Goal: Transaction & Acquisition: Download file/media

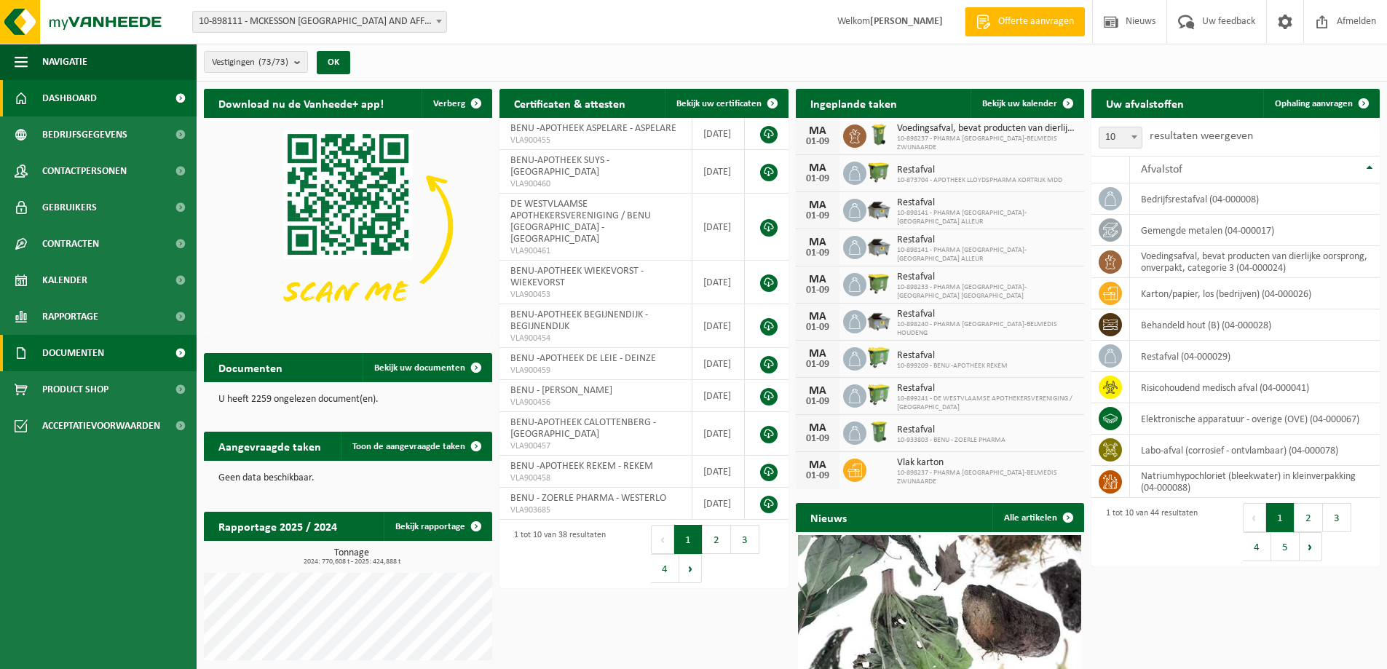
click at [73, 359] on span "Documenten" at bounding box center [73, 353] width 62 height 36
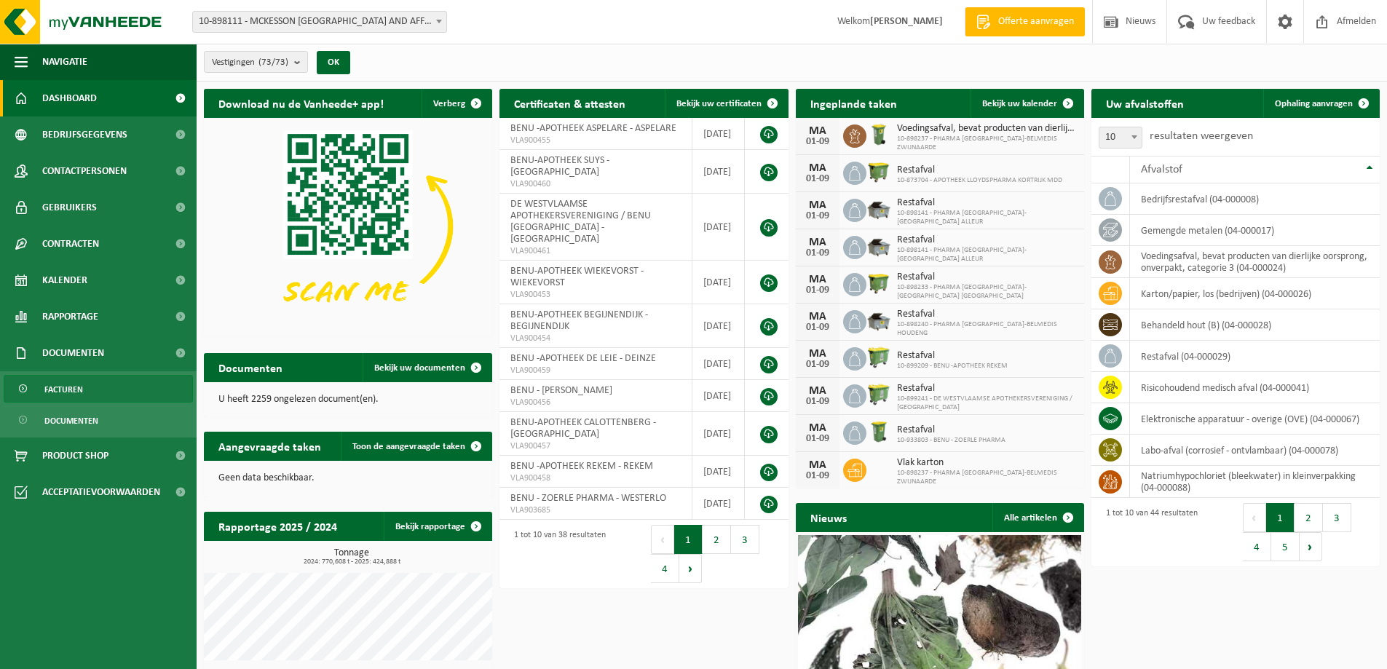
click at [68, 386] on span "Facturen" at bounding box center [63, 390] width 39 height 28
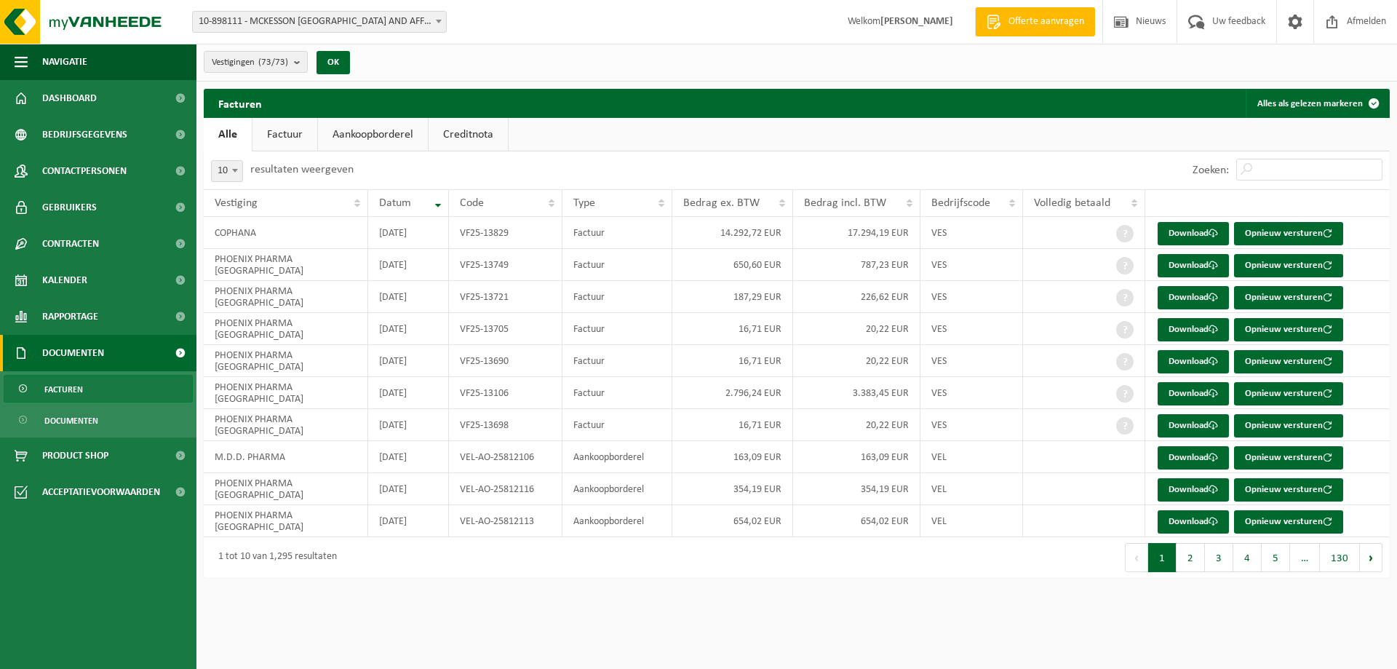
click at [386, 131] on link "Aankoopborderel" at bounding box center [373, 134] width 110 height 33
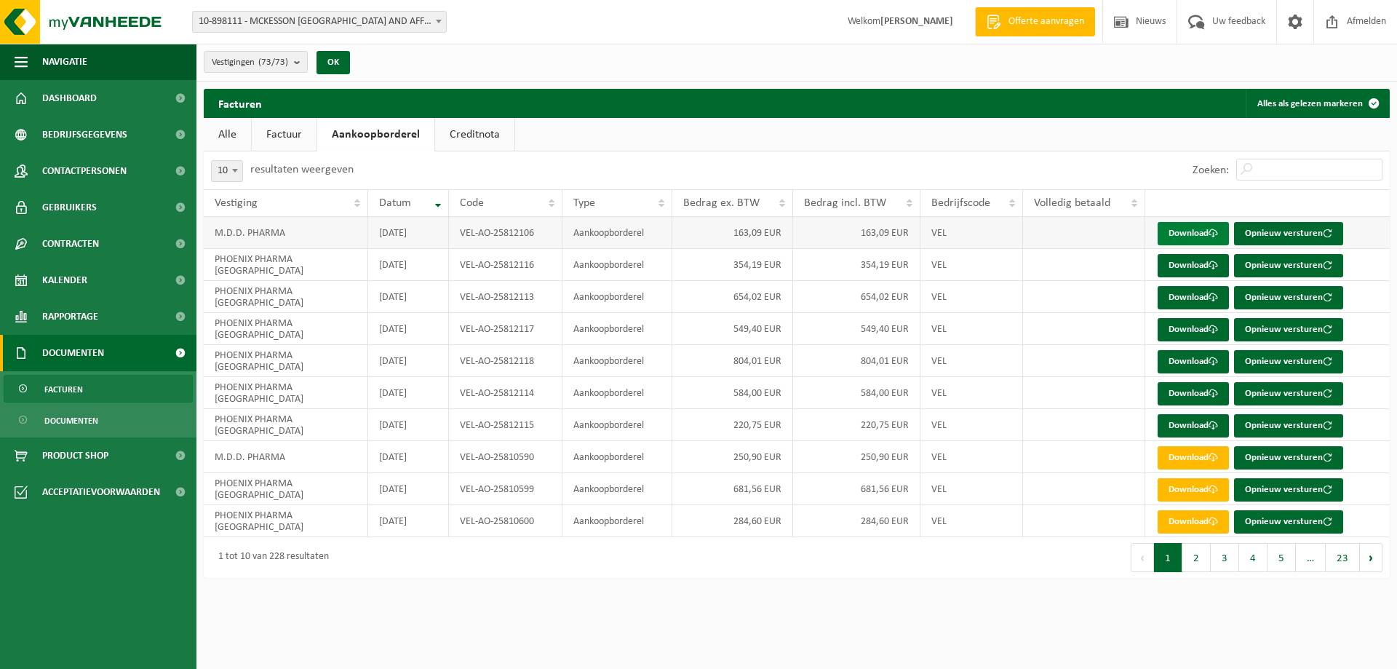
click at [1193, 229] on link "Download" at bounding box center [1193, 233] width 71 height 23
click at [1189, 261] on link "Download" at bounding box center [1193, 265] width 71 height 23
click at [1201, 296] on link "Download" at bounding box center [1193, 297] width 71 height 23
click at [1194, 321] on link "Download" at bounding box center [1193, 329] width 71 height 23
click at [1189, 358] on link "Download" at bounding box center [1193, 361] width 71 height 23
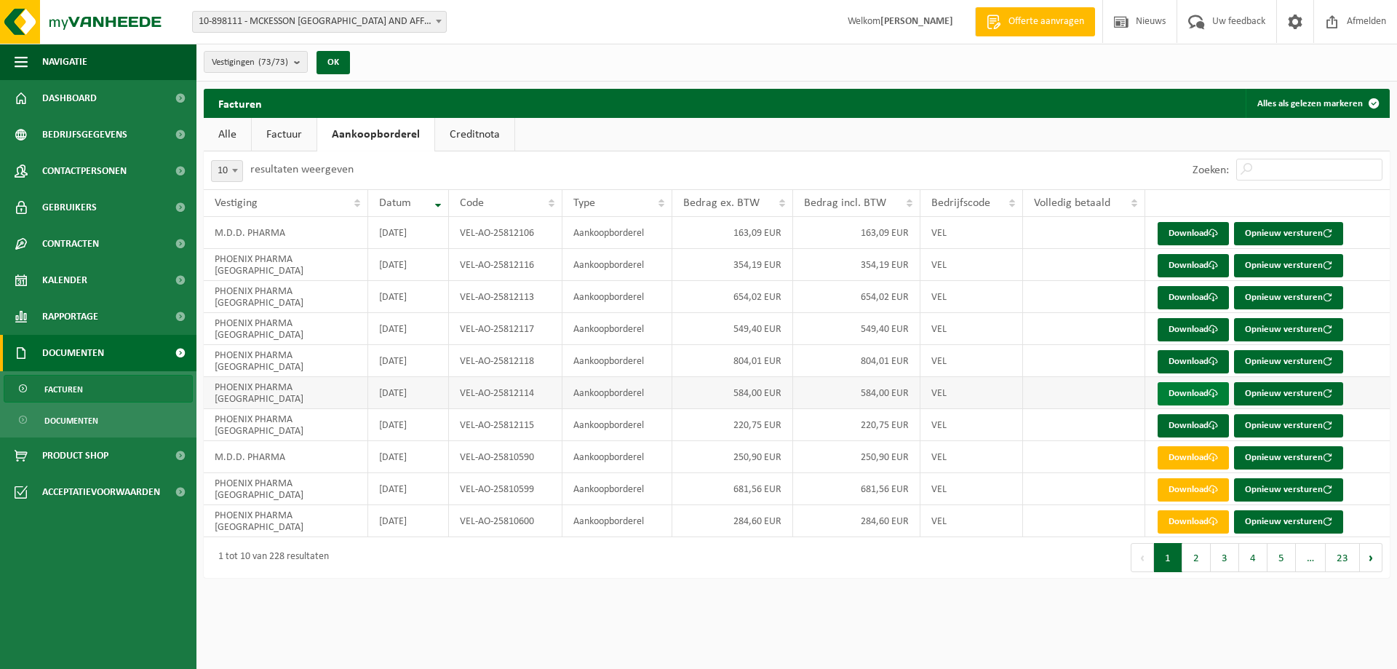
click at [1191, 389] on link "Download" at bounding box center [1193, 393] width 71 height 23
click at [1189, 423] on link "Download" at bounding box center [1193, 425] width 71 height 23
click at [85, 388] on link "Facturen" at bounding box center [98, 389] width 189 height 28
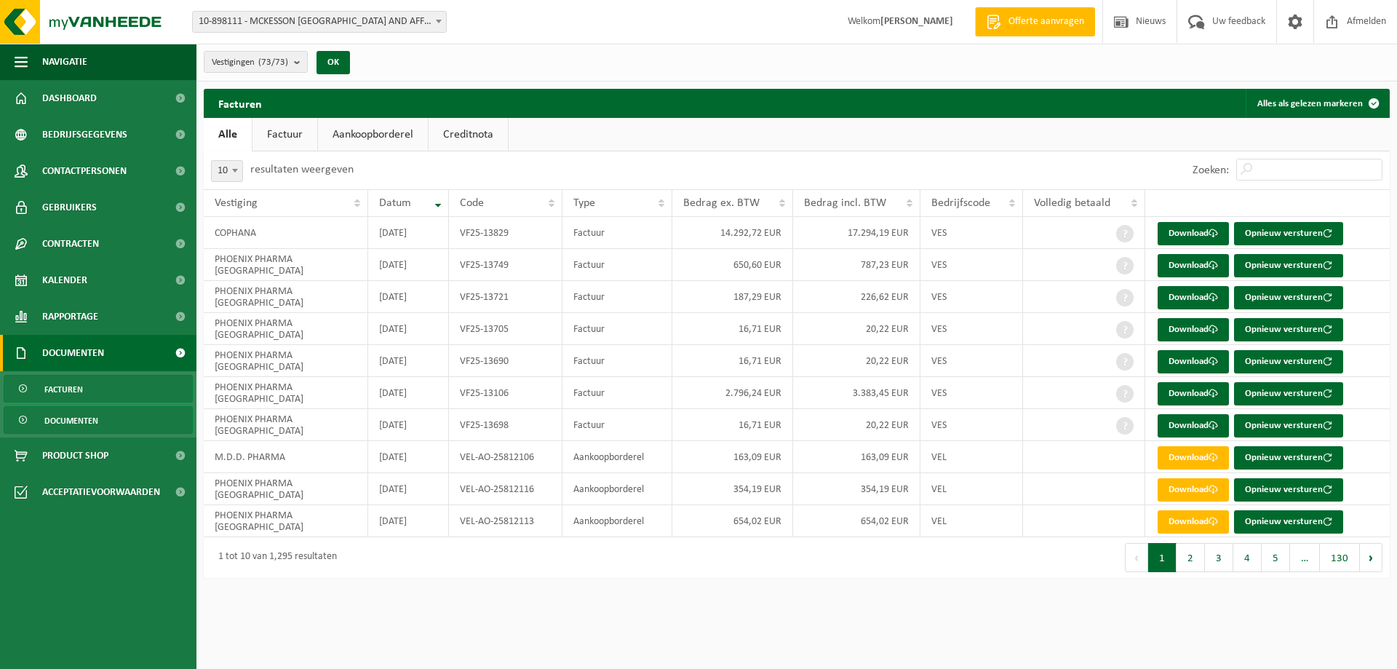
click at [74, 421] on span "Documenten" at bounding box center [71, 421] width 54 height 28
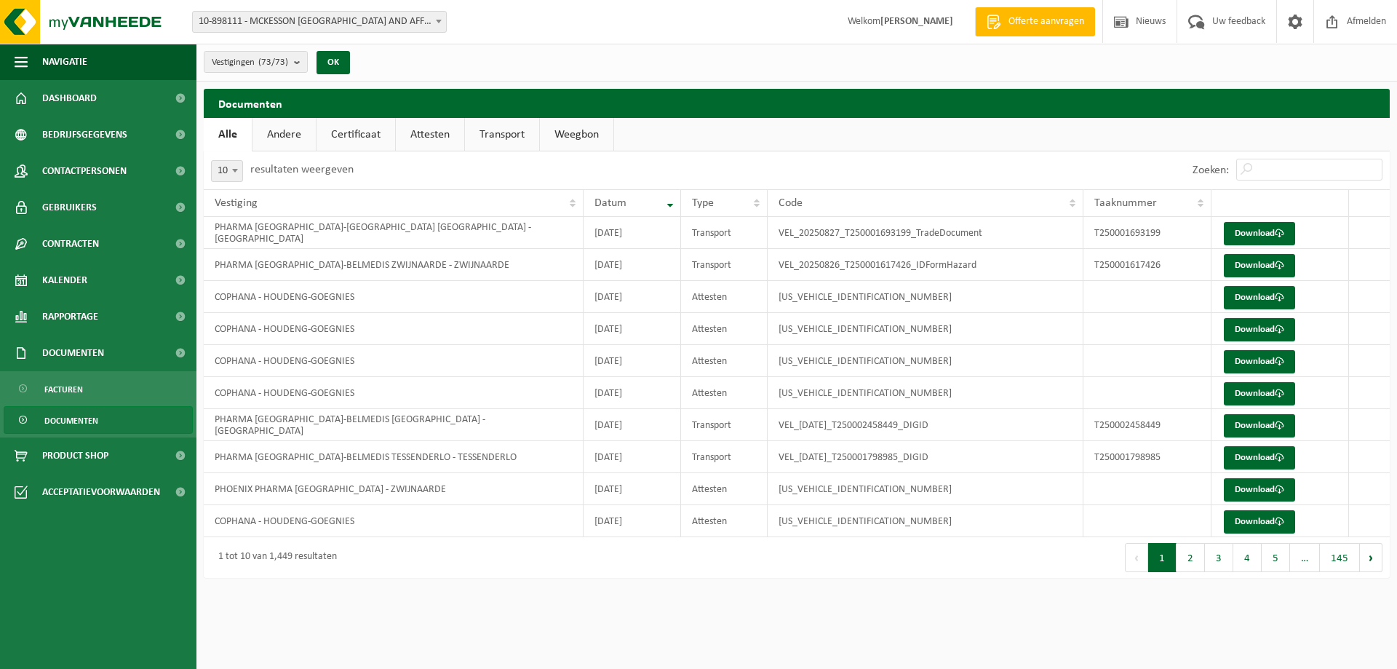
click at [368, 128] on link "Certificaat" at bounding box center [356, 134] width 79 height 33
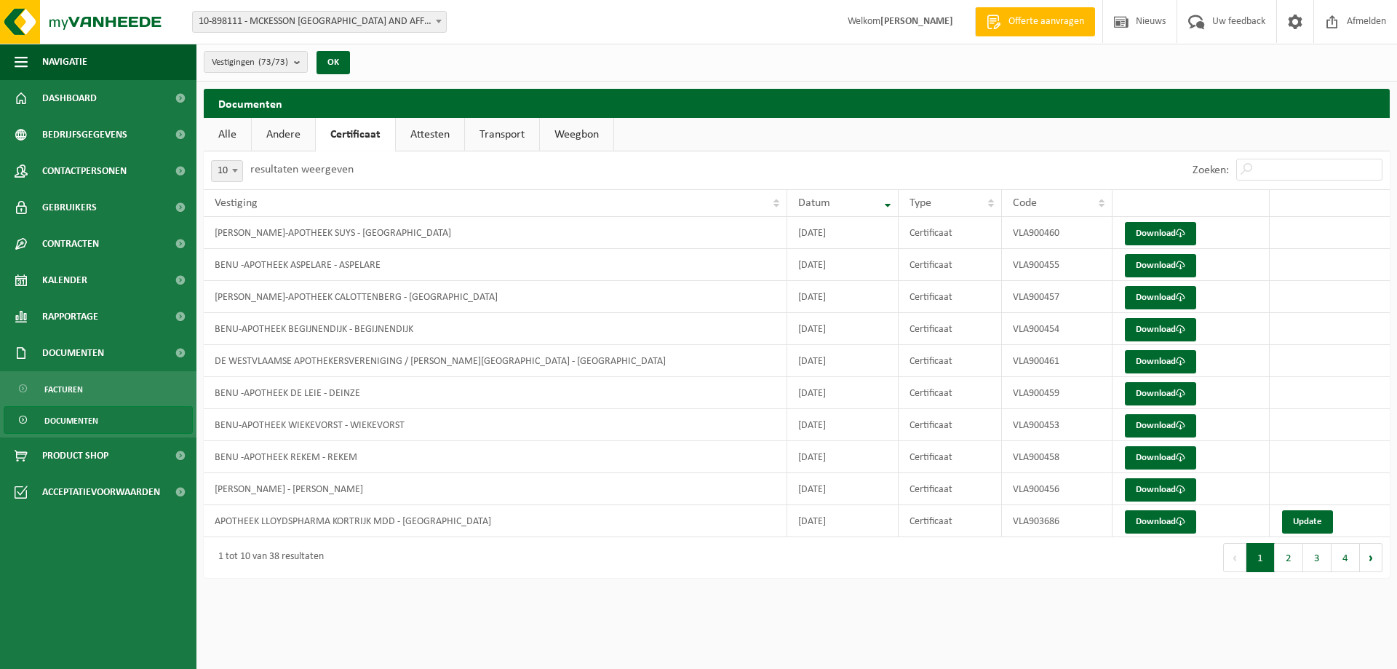
click at [435, 132] on link "Attesten" at bounding box center [430, 134] width 68 height 33
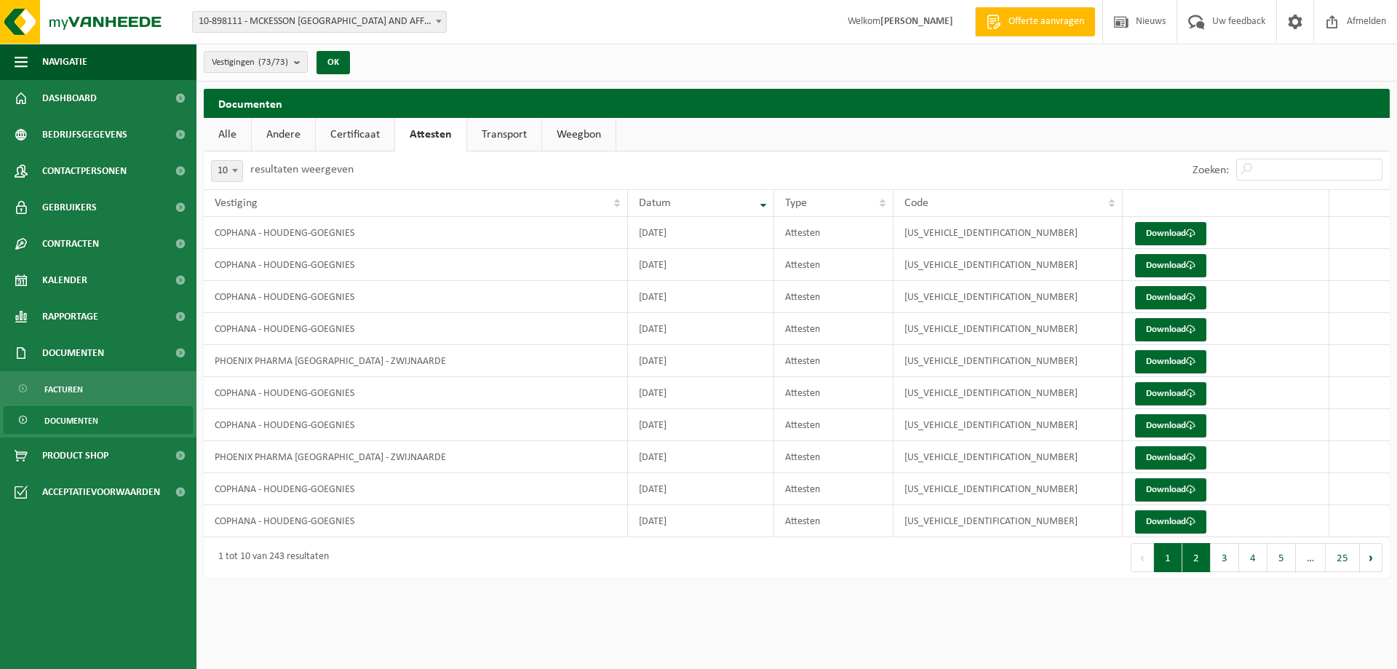
click at [1198, 558] on button "2" at bounding box center [1197, 557] width 28 height 29
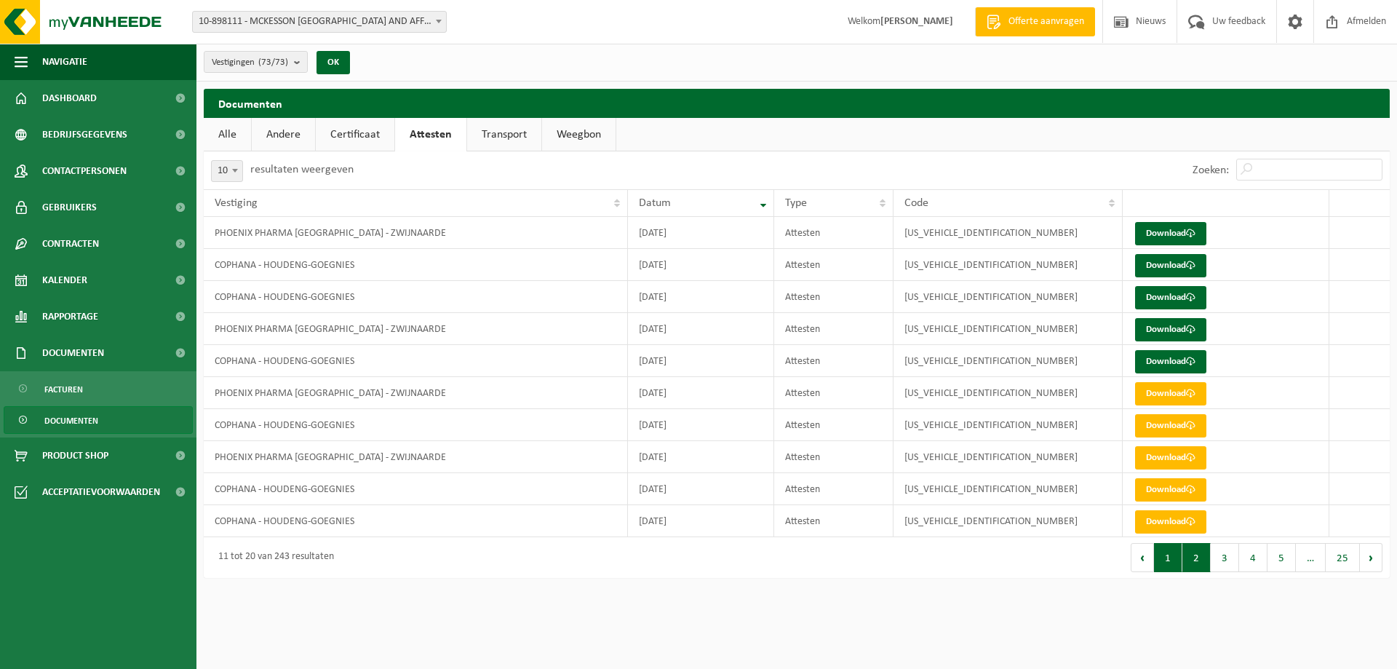
click at [1172, 560] on button "1" at bounding box center [1168, 557] width 28 height 29
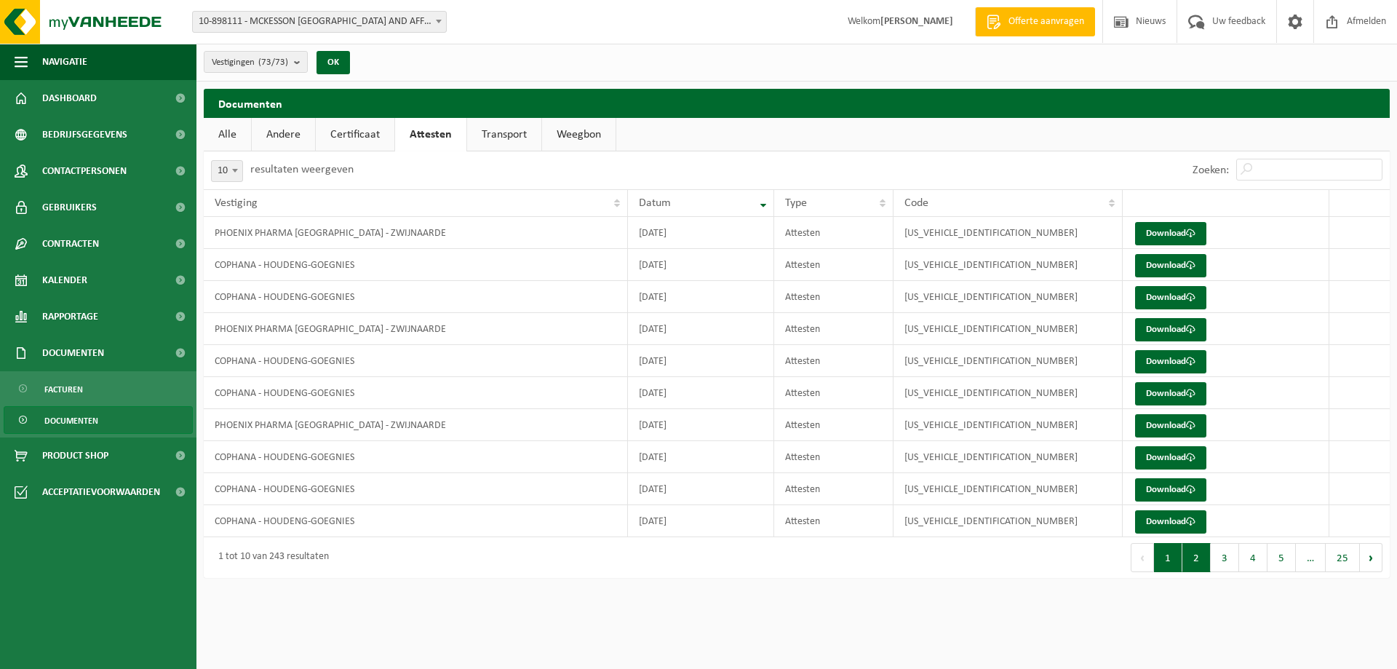
click at [1198, 555] on button "2" at bounding box center [1197, 557] width 28 height 29
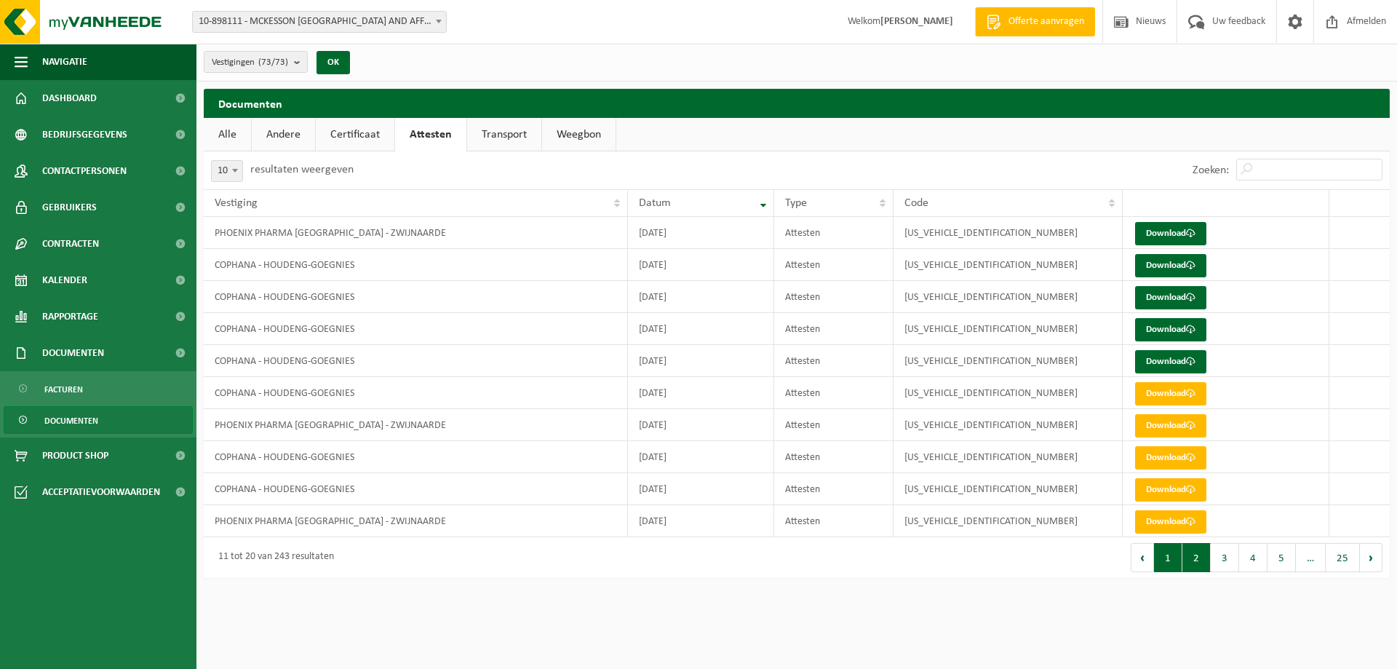
click at [1167, 559] on button "1" at bounding box center [1168, 557] width 28 height 29
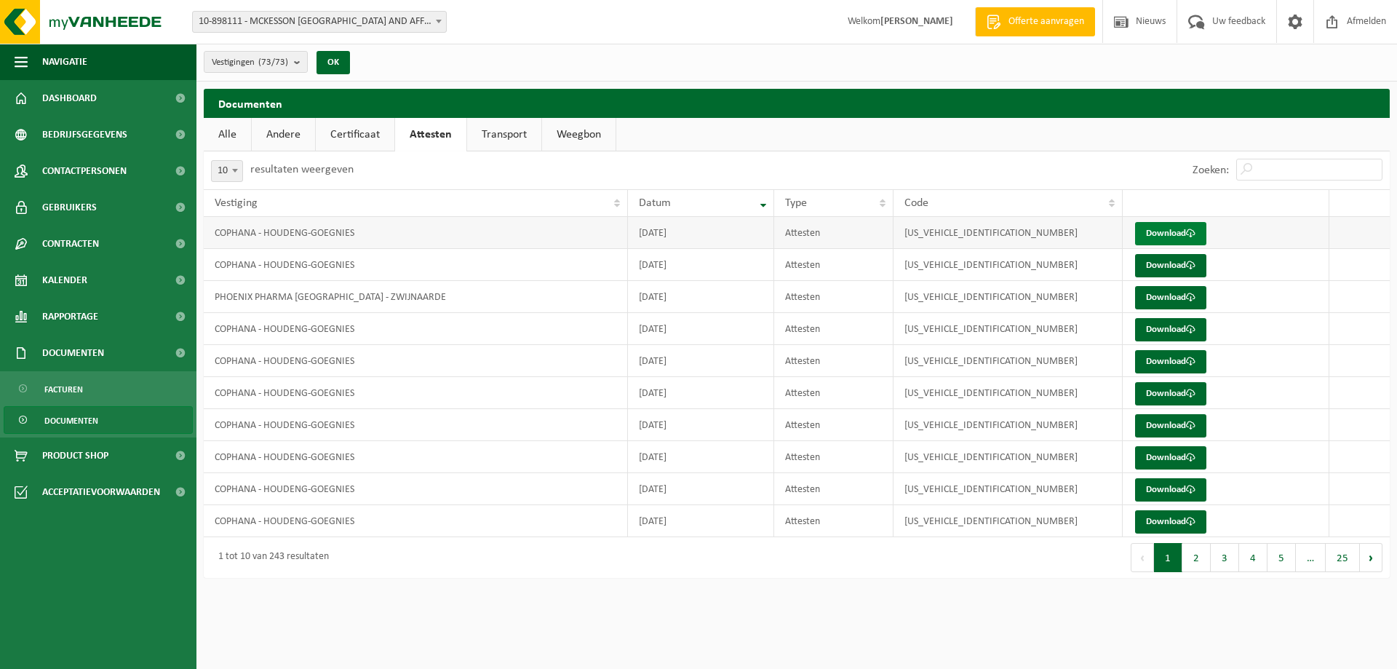
click at [1158, 232] on link "Download" at bounding box center [1170, 233] width 71 height 23
click at [1167, 263] on link "Download" at bounding box center [1170, 265] width 71 height 23
click at [1165, 296] on link "Download" at bounding box center [1170, 297] width 71 height 23
click at [1172, 328] on link "Download" at bounding box center [1170, 329] width 71 height 23
click at [1168, 362] on link "Download" at bounding box center [1170, 361] width 71 height 23
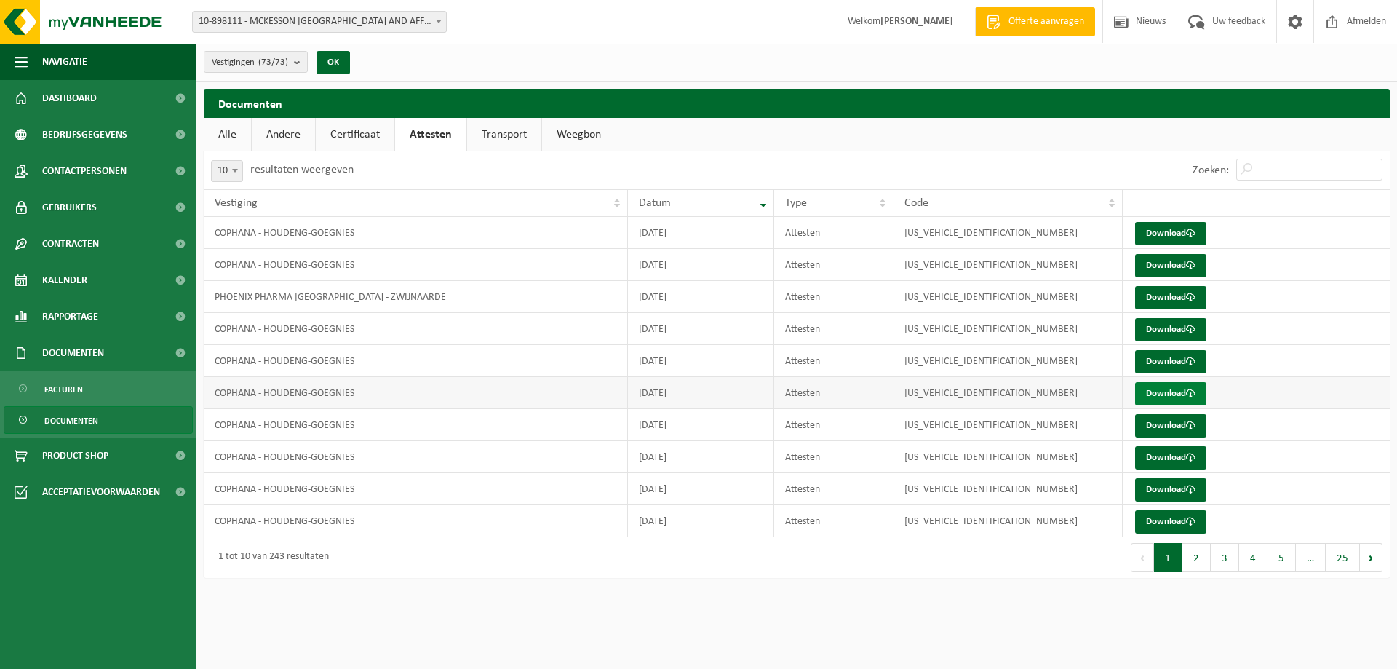
click at [1178, 394] on link "Download" at bounding box center [1170, 393] width 71 height 23
click at [1173, 423] on link "Download" at bounding box center [1170, 425] width 71 height 23
click at [1168, 456] on link "Download" at bounding box center [1170, 457] width 71 height 23
click at [1155, 484] on link "Download" at bounding box center [1170, 489] width 71 height 23
click at [1166, 516] on link "Download" at bounding box center [1170, 521] width 71 height 23
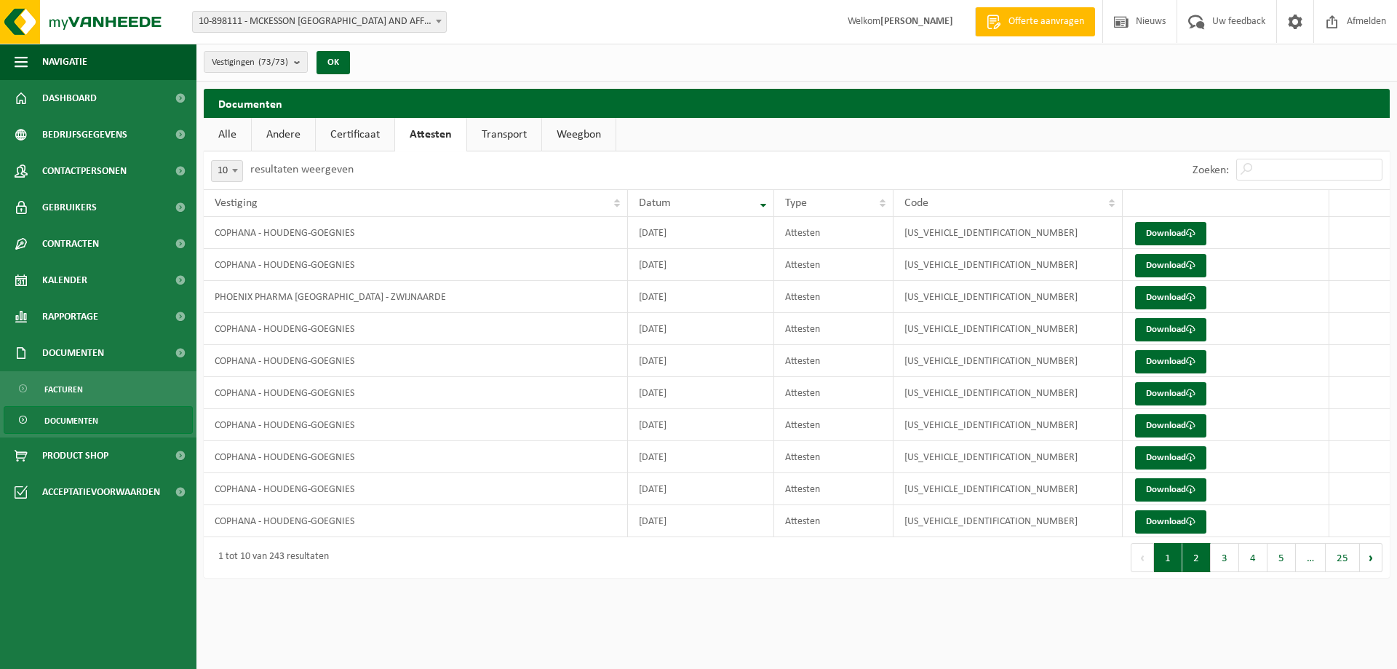
click at [1198, 563] on button "2" at bounding box center [1197, 557] width 28 height 29
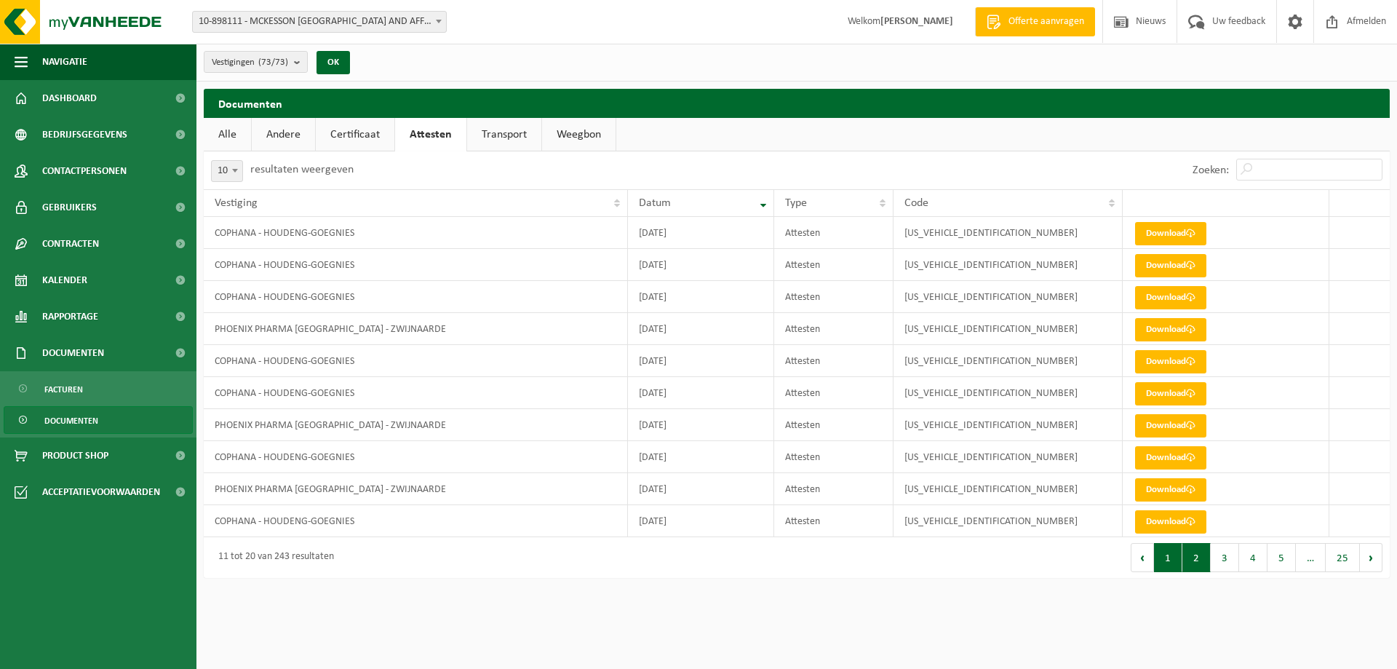
click at [1173, 558] on button "1" at bounding box center [1168, 557] width 28 height 29
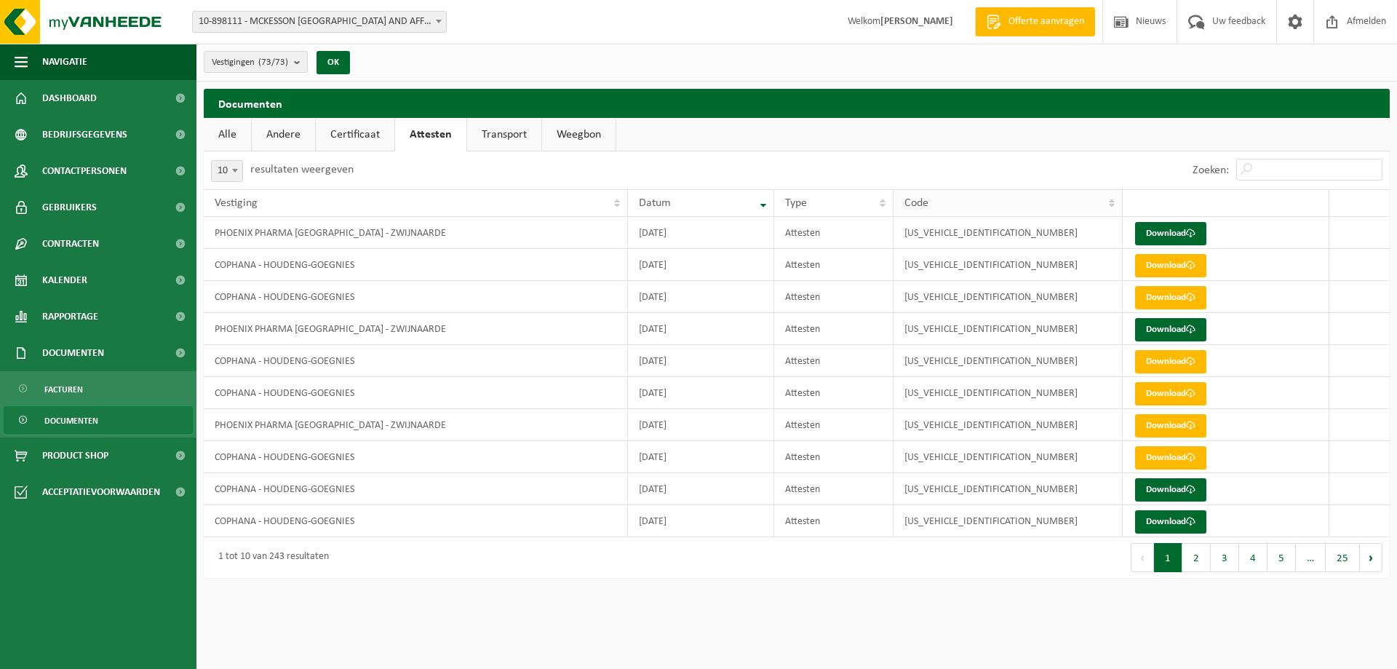
click at [1111, 204] on th "Code" at bounding box center [1008, 203] width 229 height 28
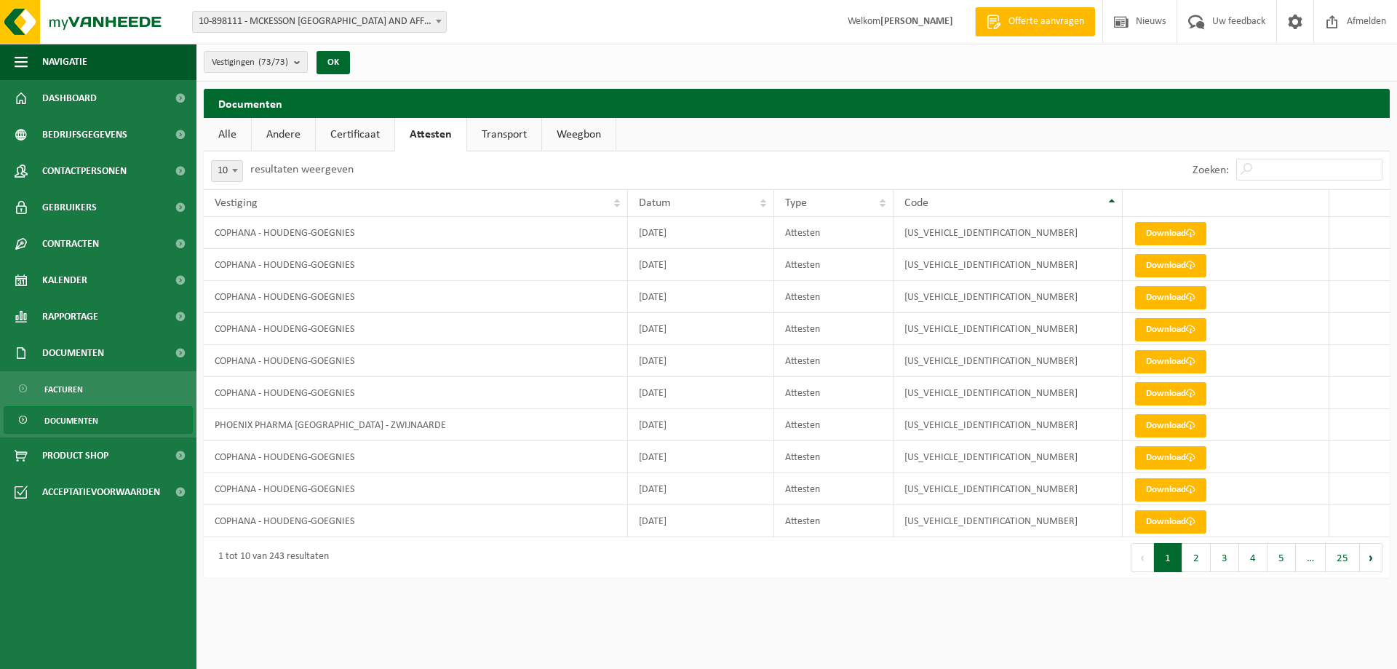
click at [1111, 204] on th "Code" at bounding box center [1008, 203] width 229 height 28
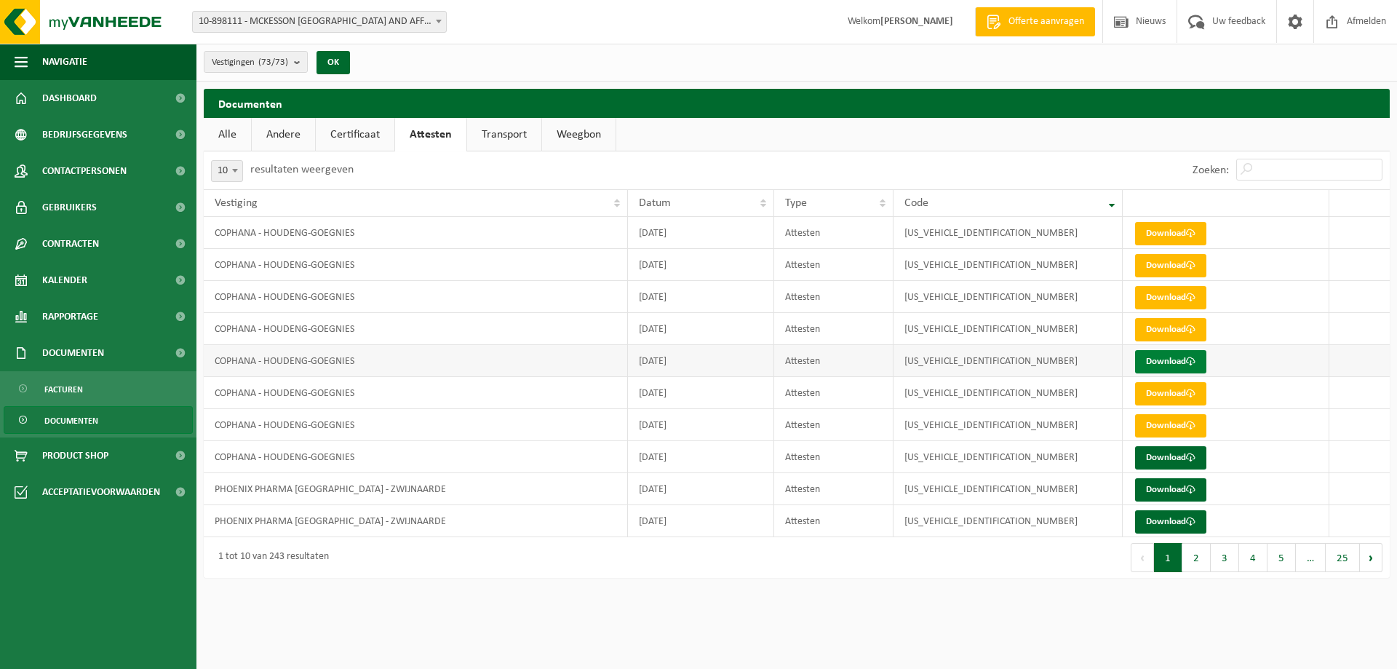
click at [1168, 360] on link "Download" at bounding box center [1170, 361] width 71 height 23
click at [1169, 423] on link "Download" at bounding box center [1170, 425] width 71 height 23
click at [1166, 457] on link "Download" at bounding box center [1170, 457] width 71 height 23
click at [1168, 488] on link "Download" at bounding box center [1170, 489] width 71 height 23
click at [1191, 558] on button "2" at bounding box center [1197, 557] width 28 height 29
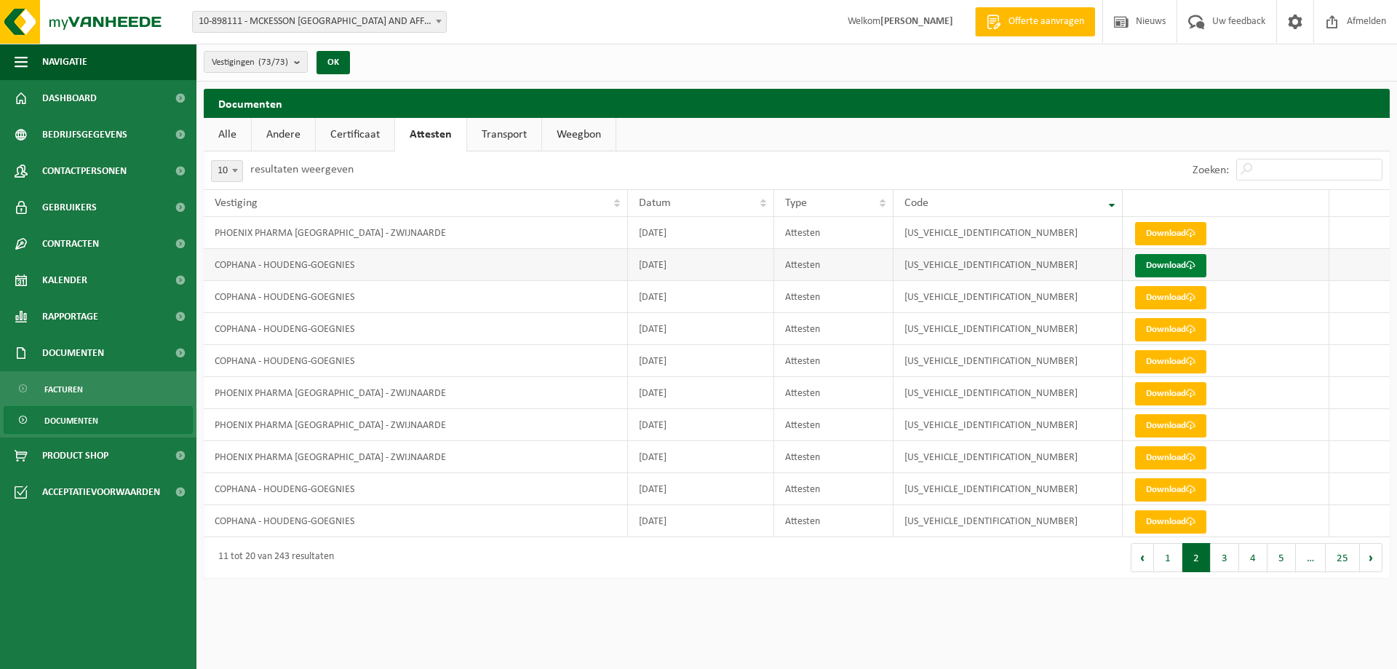
click at [1178, 263] on link "Download" at bounding box center [1170, 265] width 71 height 23
click at [1140, 558] on button "Vorige" at bounding box center [1142, 557] width 23 height 29
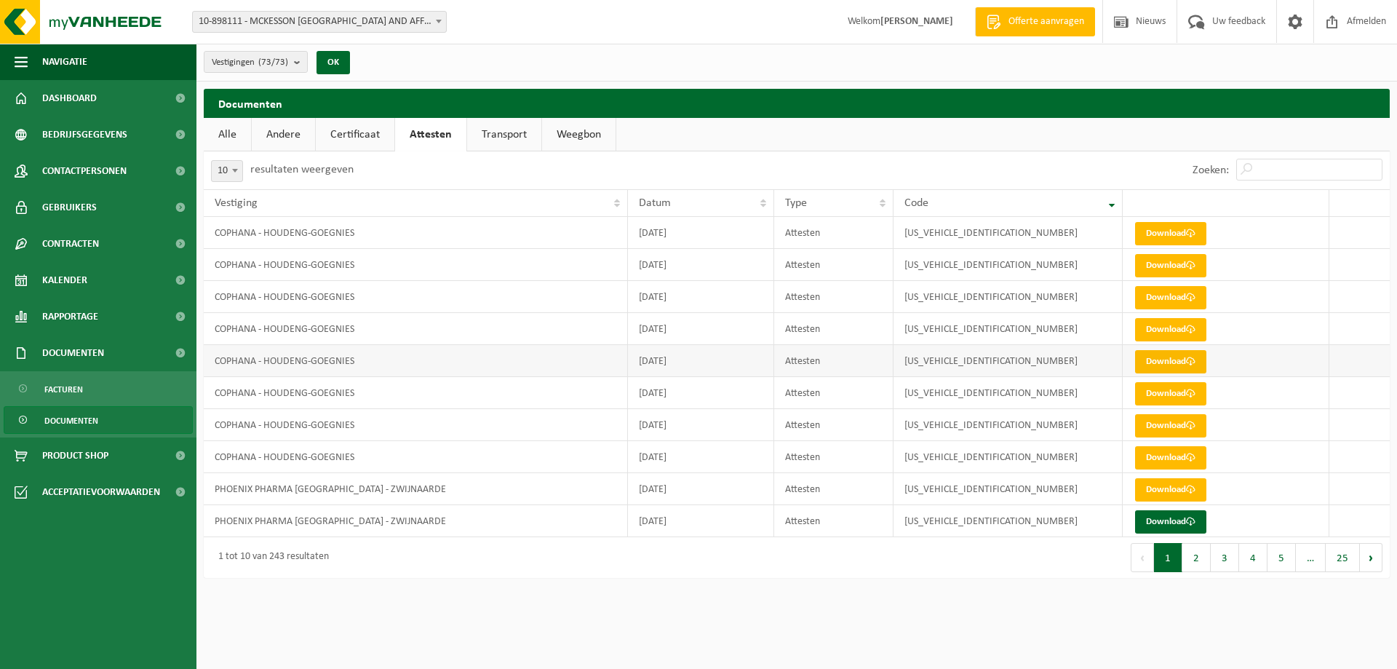
click at [1177, 357] on link "Download" at bounding box center [1170, 361] width 71 height 23
click at [1197, 559] on button "2" at bounding box center [1197, 557] width 28 height 29
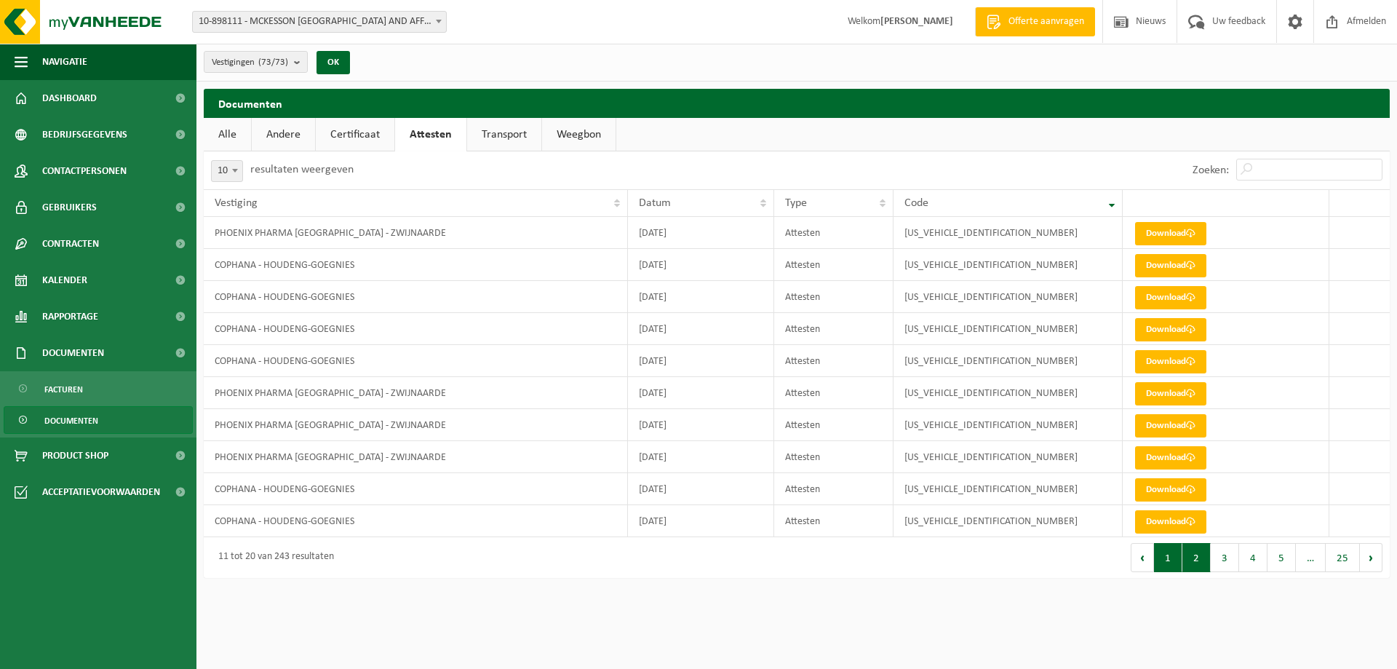
click at [1175, 558] on button "1" at bounding box center [1168, 557] width 28 height 29
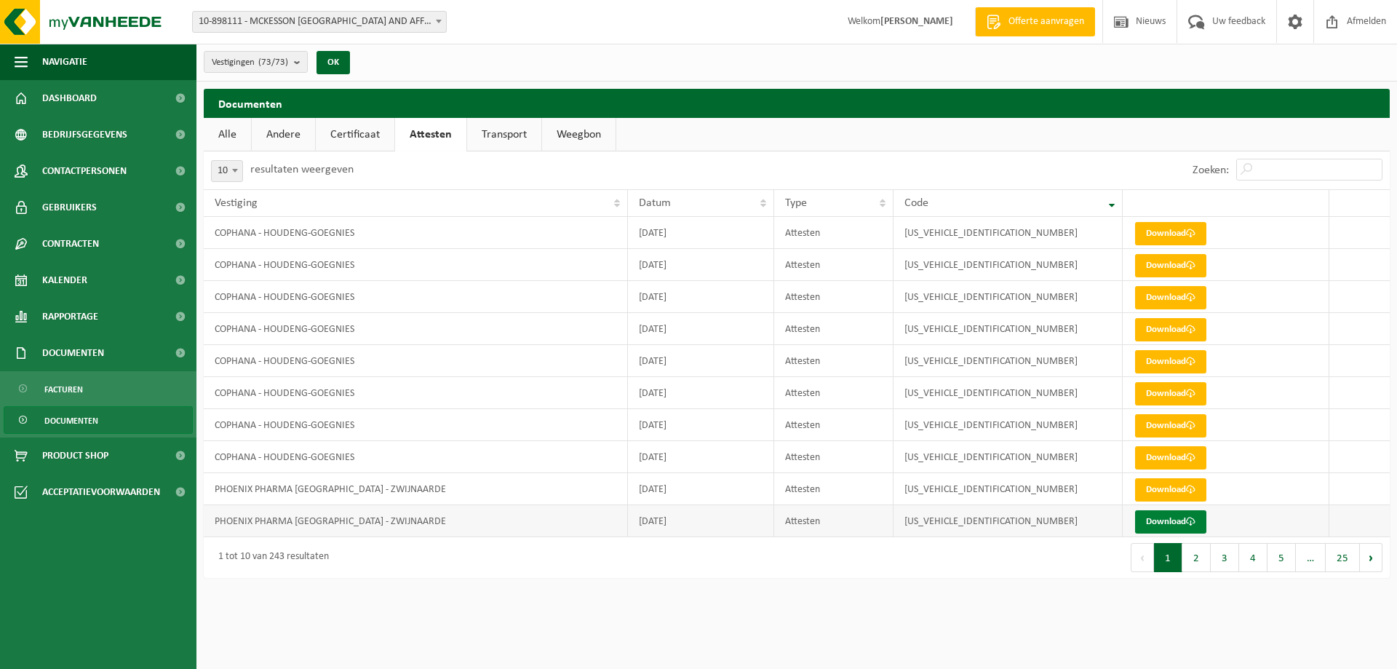
click at [1166, 520] on link "Download" at bounding box center [1170, 521] width 71 height 23
click at [1198, 563] on button "2" at bounding box center [1197, 557] width 28 height 29
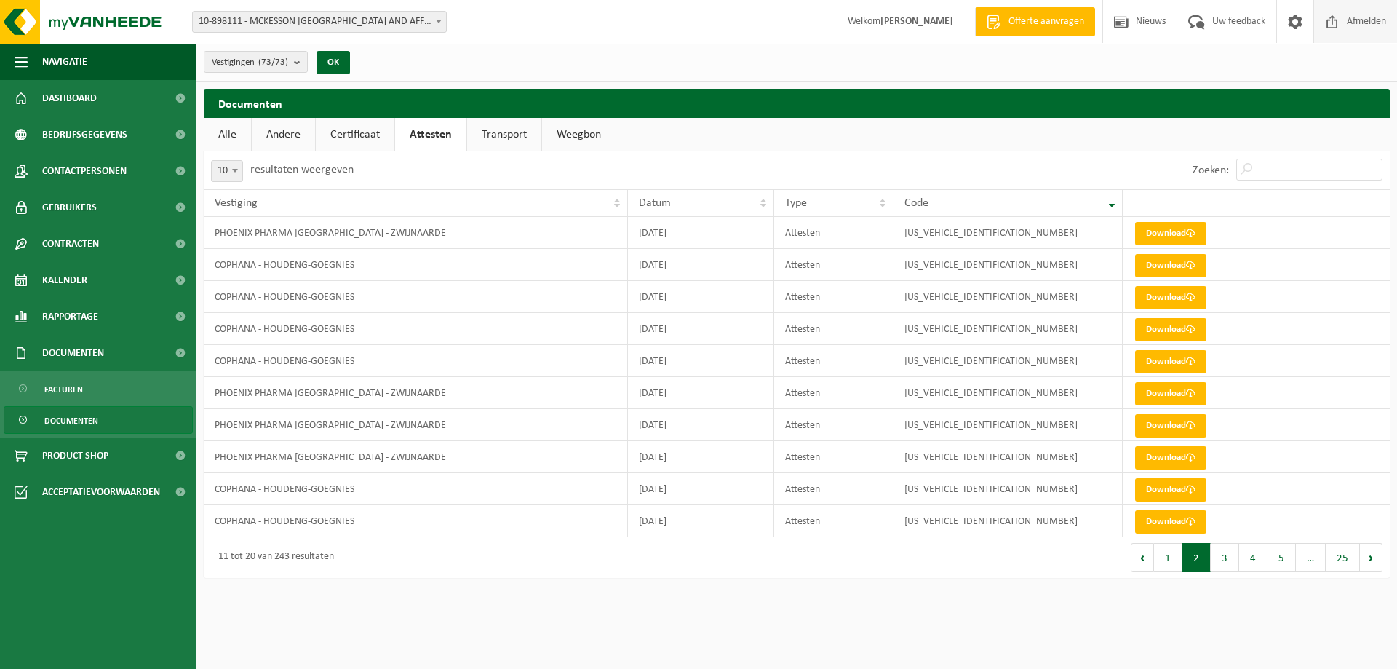
click at [1363, 21] on span "Afmelden" at bounding box center [1367, 21] width 47 height 43
